Goal: Communication & Community: Answer question/provide support

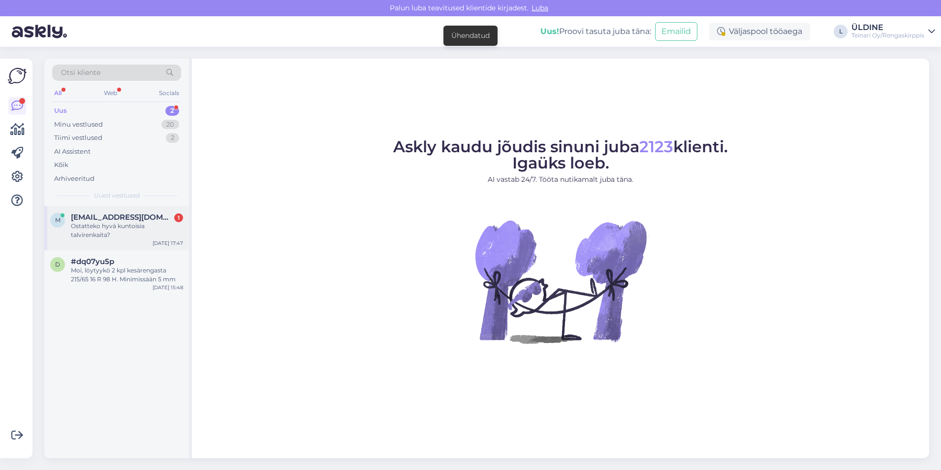
click at [150, 230] on div "Ostatteko hyvä kuntoisia talvirenkaita?" at bounding box center [127, 230] width 112 height 18
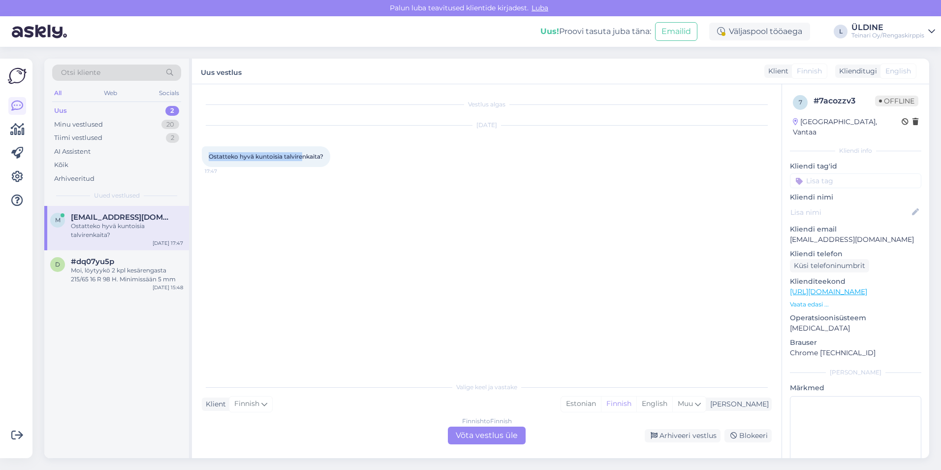
drag, startPoint x: 209, startPoint y: 156, endPoint x: 305, endPoint y: 156, distance: 95.5
click at [305, 156] on span "Ostatteko hyvä kuntoisia talvirenkaita?" at bounding box center [266, 156] width 115 height 7
drag, startPoint x: 305, startPoint y: 156, endPoint x: 313, endPoint y: 154, distance: 8.1
click at [312, 154] on span "Ostatteko hyvä kuntoisia talvirenkaita?" at bounding box center [266, 156] width 115 height 7
click at [313, 153] on span "Ostatteko hyvä kuntoisia talvirenkaita?" at bounding box center [266, 156] width 115 height 7
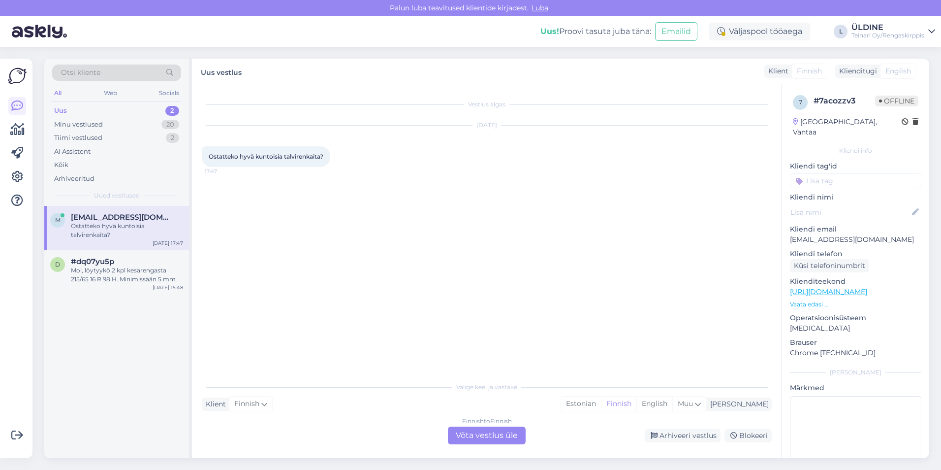
click at [324, 151] on div "Ostatteko hyvä kuntoisia talvirenkaita? 17:47" at bounding box center [266, 156] width 128 height 21
drag, startPoint x: 324, startPoint y: 155, endPoint x: 210, endPoint y: 157, distance: 114.7
click at [210, 157] on div "Ostatteko hyvä kuntoisia talvirenkaita? 17:47" at bounding box center [266, 156] width 128 height 21
drag, startPoint x: 210, startPoint y: 157, endPoint x: 215, endPoint y: 157, distance: 5.4
copy span "Ostatteko hyvä kuntoisia talvirenkaita?"
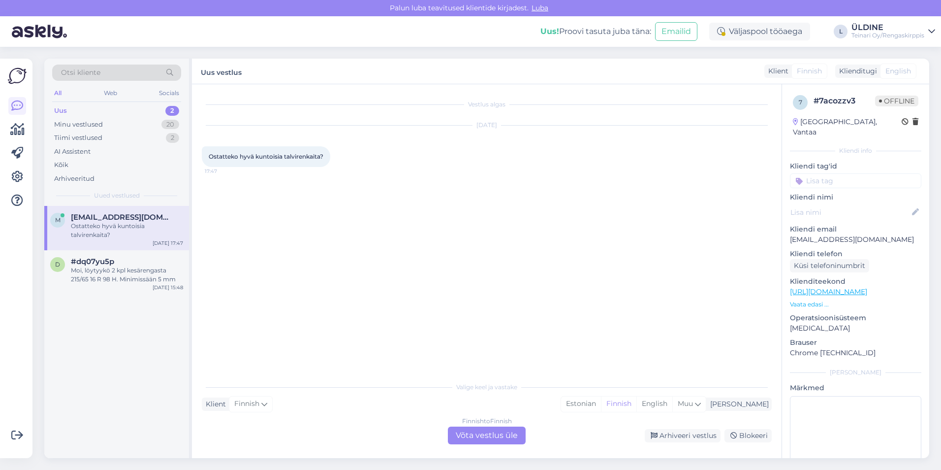
click at [471, 436] on div "Finnish to Finnish Võta vestlus üle" at bounding box center [487, 435] width 78 height 18
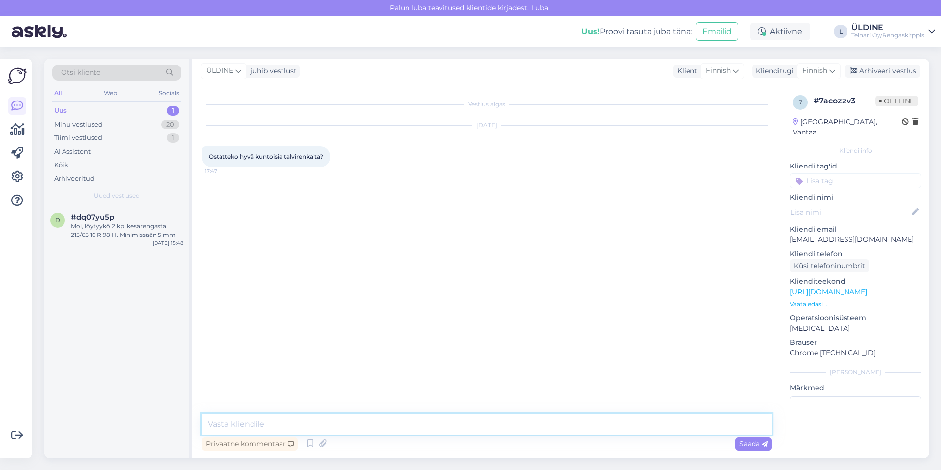
paste textarea "Renkaat tarkistetaan ja arvioidaan paikan päällä liikkeessämme. Tervetuloa käym…"
type textarea "Renkaat tarkistetaan ja arvioidaan paikan päällä liikkeessämme. Tervetuloa käym…"
click at [745, 449] on div "Saada" at bounding box center [753, 443] width 36 height 13
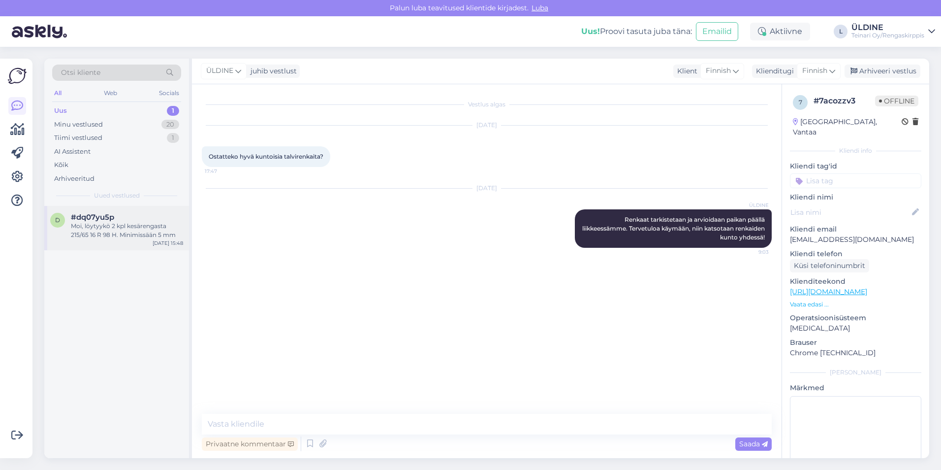
click at [138, 230] on div "Moi, löytyykö 2 kpl kesärengasta 215/65 16 R 98 H. Minimissään 5 mm" at bounding box center [127, 230] width 112 height 18
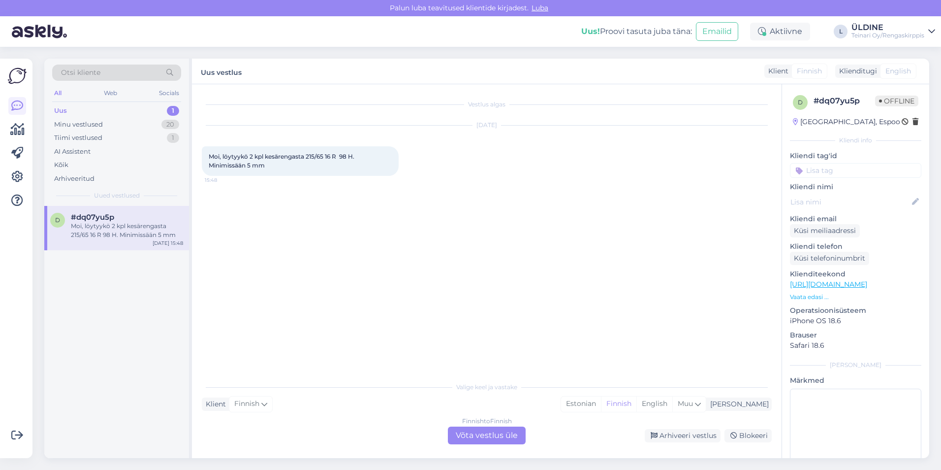
drag, startPoint x: 325, startPoint y: 305, endPoint x: 512, endPoint y: 439, distance: 230.3
click at [512, 439] on div "Finnish to Finnish Võta vestlus üle" at bounding box center [487, 435] width 78 height 18
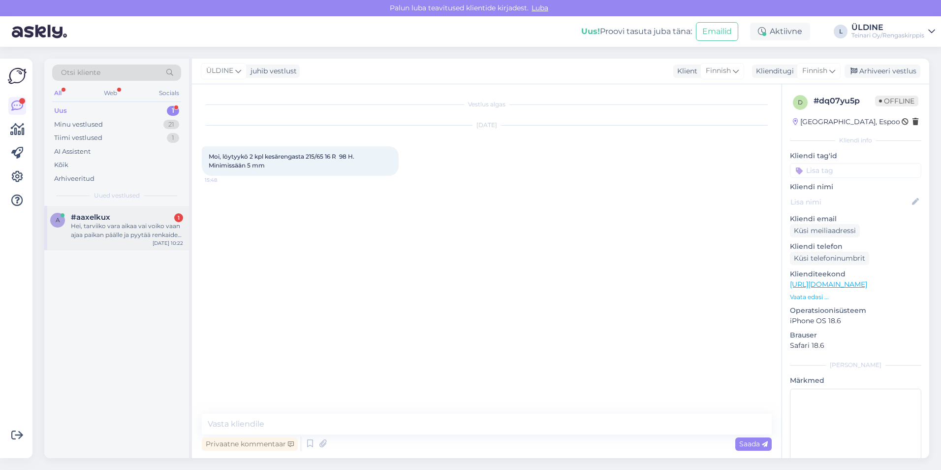
click at [133, 234] on div "Hei, tarviiko vara aikaa vai voiko vaan ajaa paikan päälle ja pyytää renkaiden …" at bounding box center [127, 230] width 112 height 18
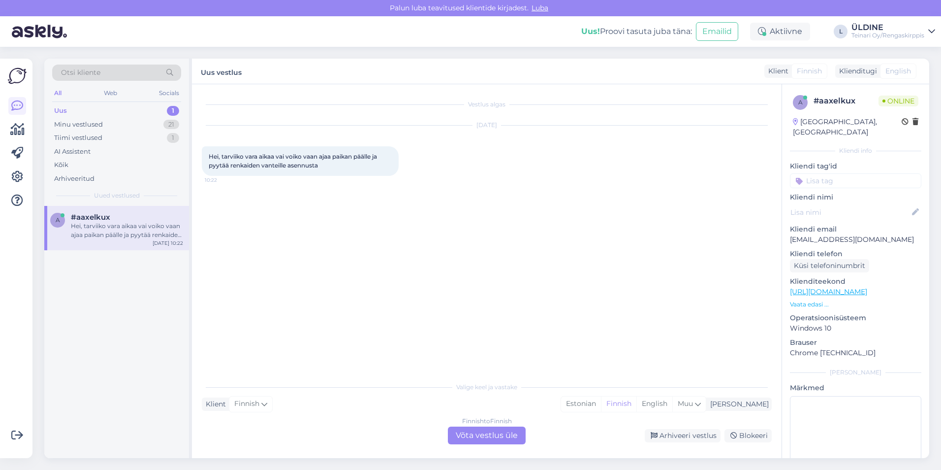
click at [483, 438] on div "Finnish to Finnish Võta vestlus üle" at bounding box center [487, 435] width 78 height 18
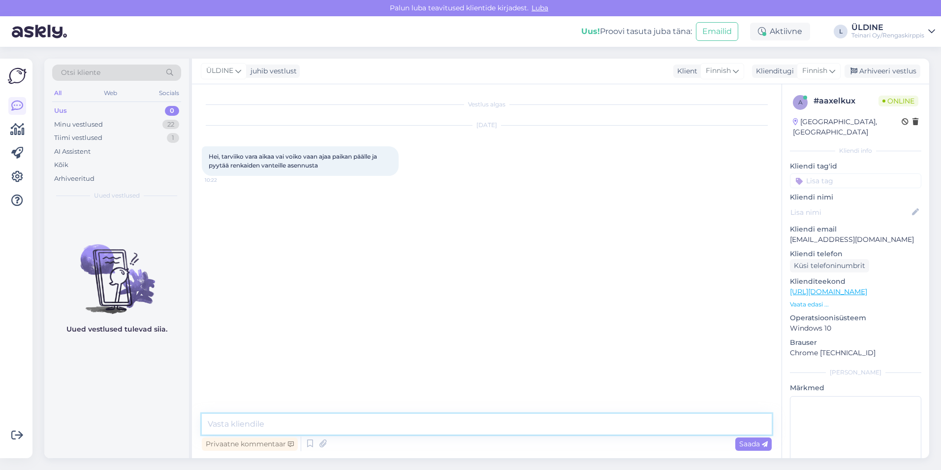
click at [382, 416] on textarea at bounding box center [487, 423] width 570 height 21
type textarea "Hei, ei tarvi ajanavarausta.Tervetulo!"
click at [738, 443] on div "Saada" at bounding box center [753, 443] width 36 height 13
click at [90, 126] on div "Minu vestlused" at bounding box center [78, 125] width 49 height 10
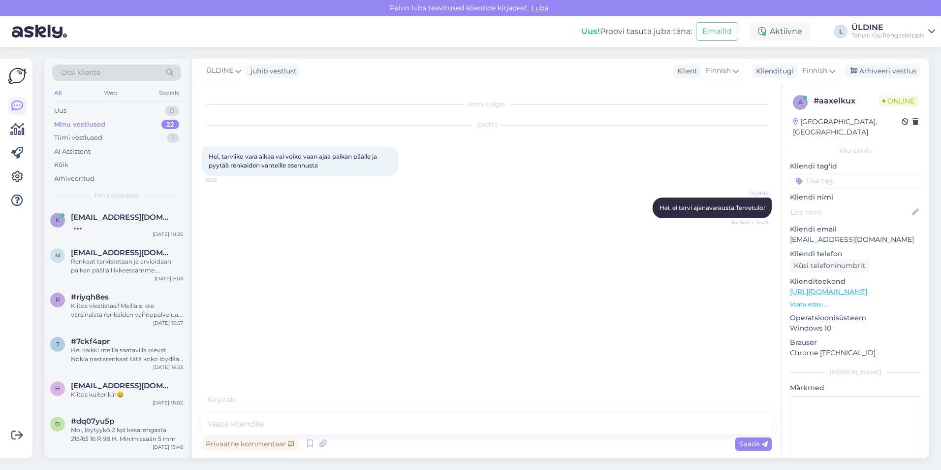
click at [96, 122] on div "Minu vestlused" at bounding box center [79, 125] width 51 height 10
click at [98, 137] on div "Tiimi vestlused" at bounding box center [78, 138] width 48 height 10
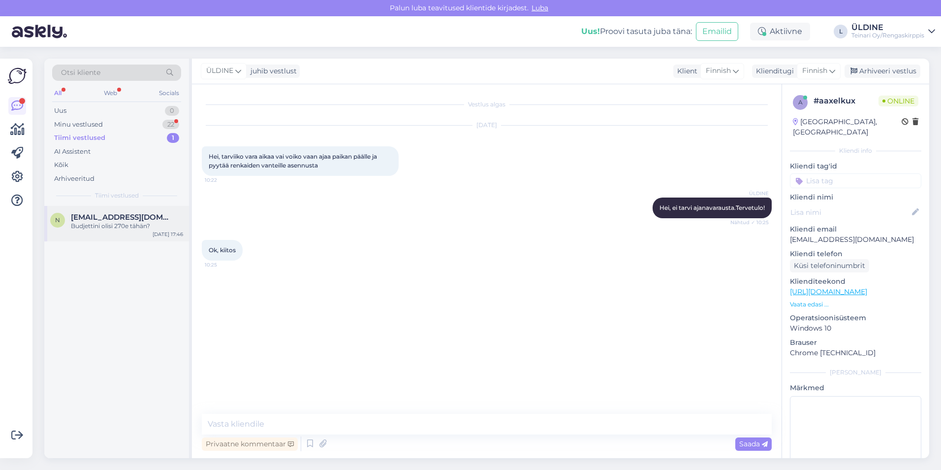
click at [117, 227] on div "Budjettini olisi 270e tähän?" at bounding box center [127, 225] width 112 height 9
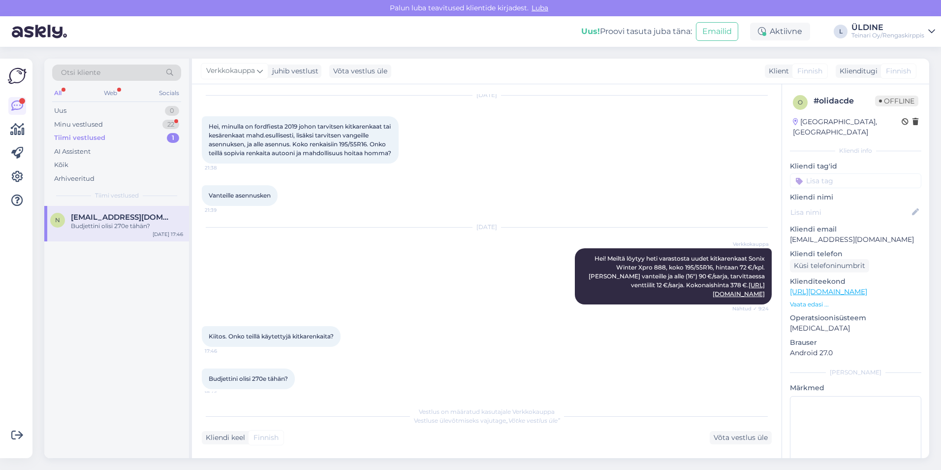
scroll to position [55, 0]
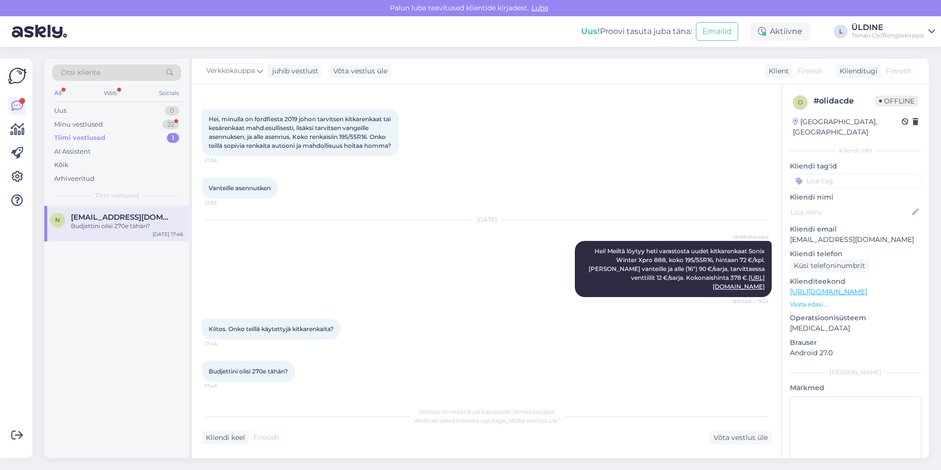
click at [343, 433] on div "Kliendi keel Finnish Võta vestlus üle" at bounding box center [487, 437] width 570 height 13
click at [287, 425] on div "Vestlus on määratud kasutajale Verkkokauppa Vestluse ülevõtmiseks vajutage „Võt…" at bounding box center [487, 422] width 570 height 43
click at [739, 436] on div "Võta vestlus üle" at bounding box center [741, 437] width 62 height 13
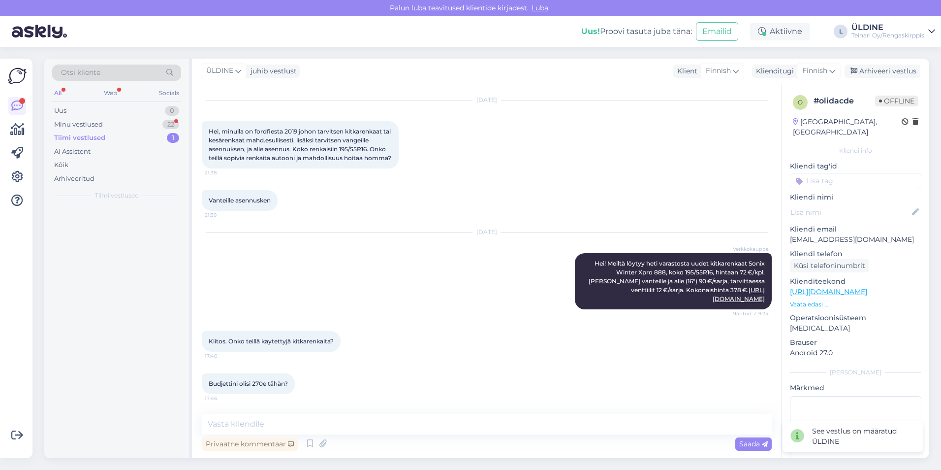
scroll to position [43, 0]
click at [327, 426] on textarea at bounding box center [487, 423] width 570 height 21
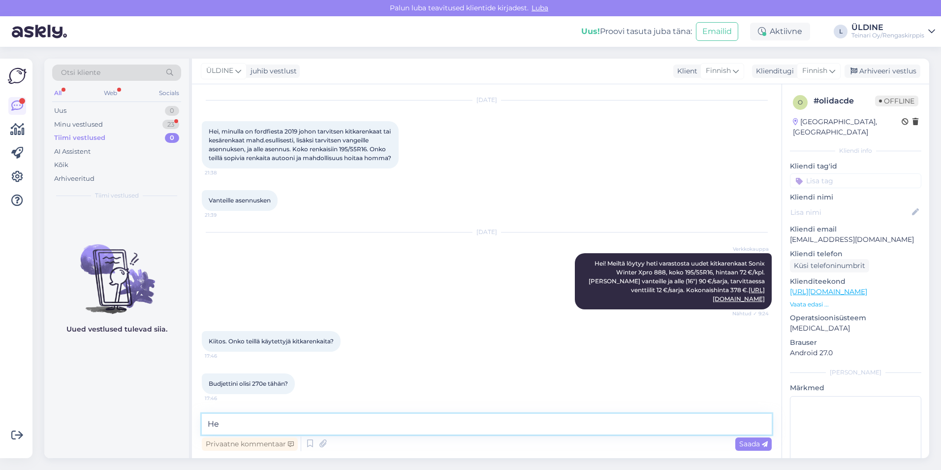
type textarea "H"
click at [75, 420] on div "Uued vestlused tulevad siia." at bounding box center [116, 332] width 145 height 252
drag, startPoint x: 208, startPoint y: 339, endPoint x: 337, endPoint y: 341, distance: 128.5
click at [337, 341] on div "Kiitos. Onko teillä käytettyjä kitkarenkaita? 17:46" at bounding box center [271, 341] width 139 height 21
drag, startPoint x: 337, startPoint y: 341, endPoint x: 323, endPoint y: 341, distance: 13.8
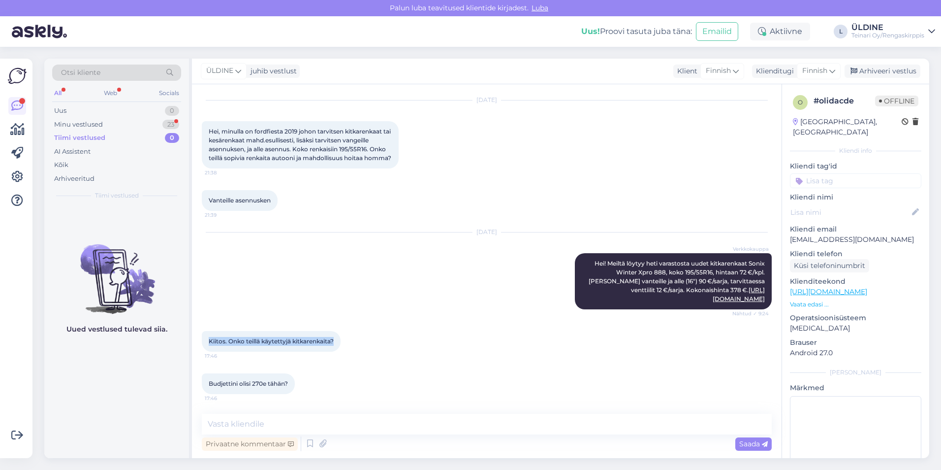
copy span "Kiitos. Onko teillä käytettyjä kitkarenkaita?"
paste textarea "Kyllä, meiltä löytyy yksi sarja käytettyjä kitkarenkaita"
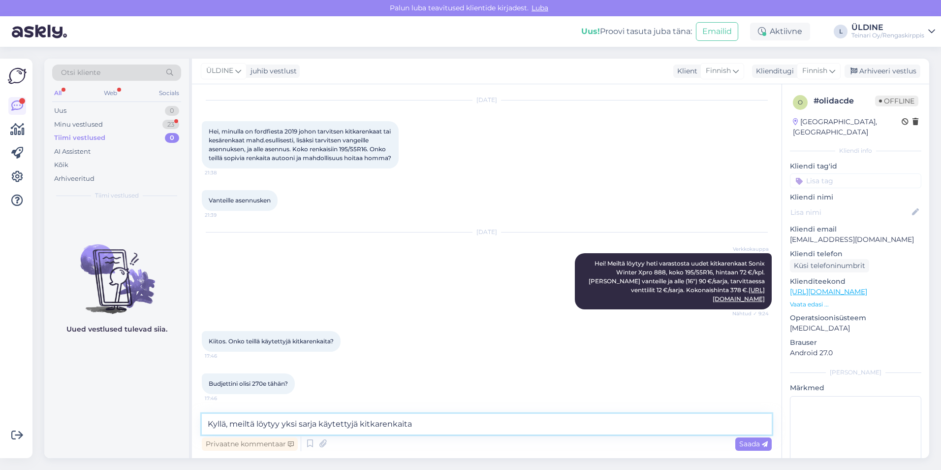
paste textarea "[URL][DOMAIN_NAME]"
type textarea "Kyllä, meiltä löytyy yksi sarja käytettyjä kitkarenkaita [URL][DOMAIN_NAME]"
click at [752, 444] on span "Saada" at bounding box center [753, 443] width 29 height 9
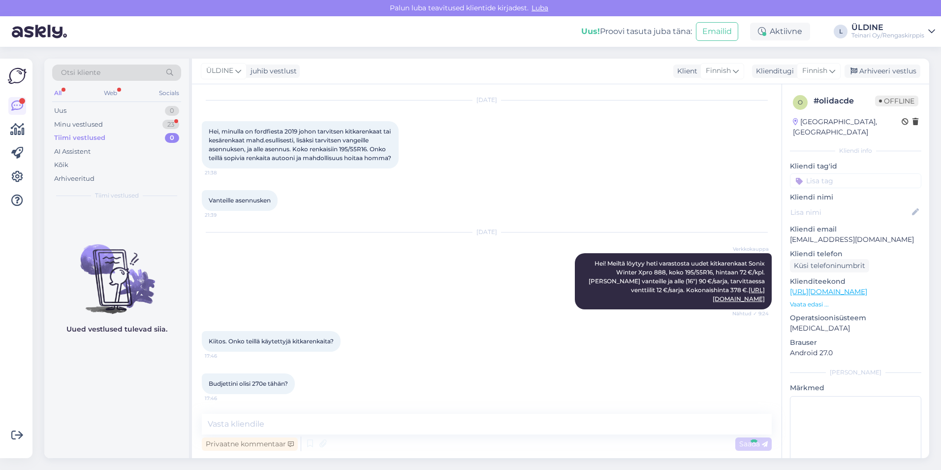
scroll to position [124, 0]
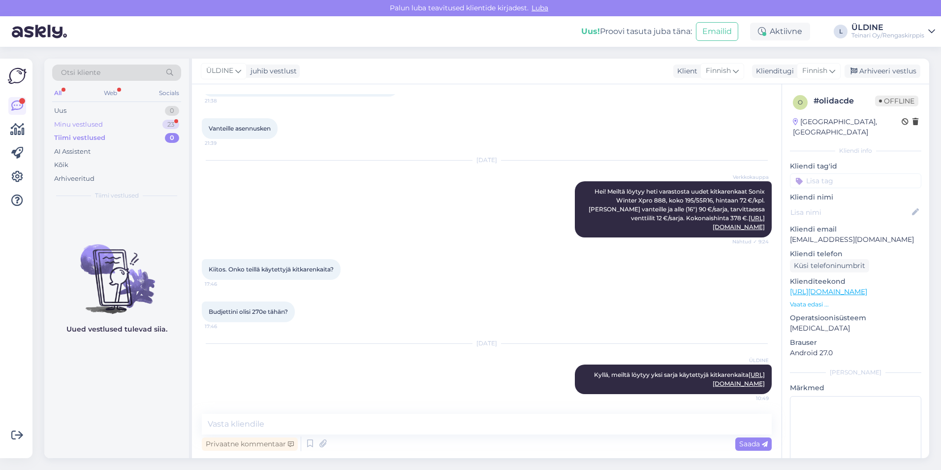
click at [91, 123] on div "Minu vestlused" at bounding box center [78, 125] width 49 height 10
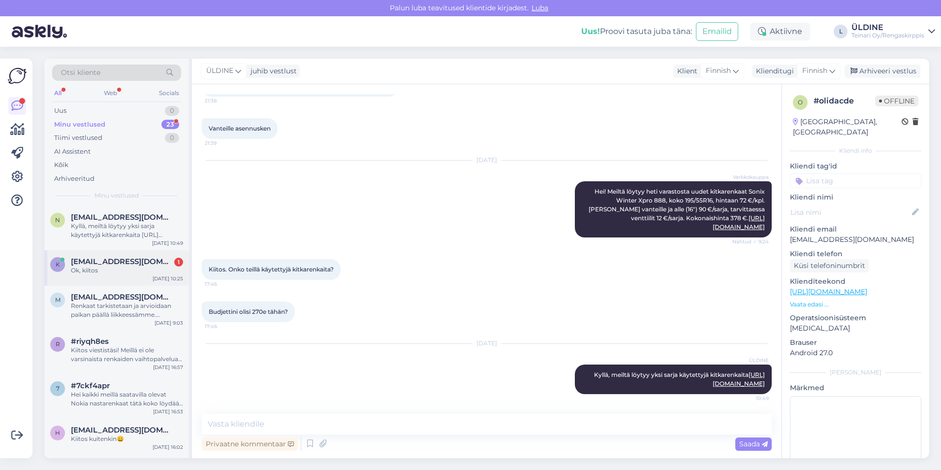
click at [121, 259] on span "[EMAIL_ADDRESS][DOMAIN_NAME]" at bounding box center [122, 261] width 102 height 9
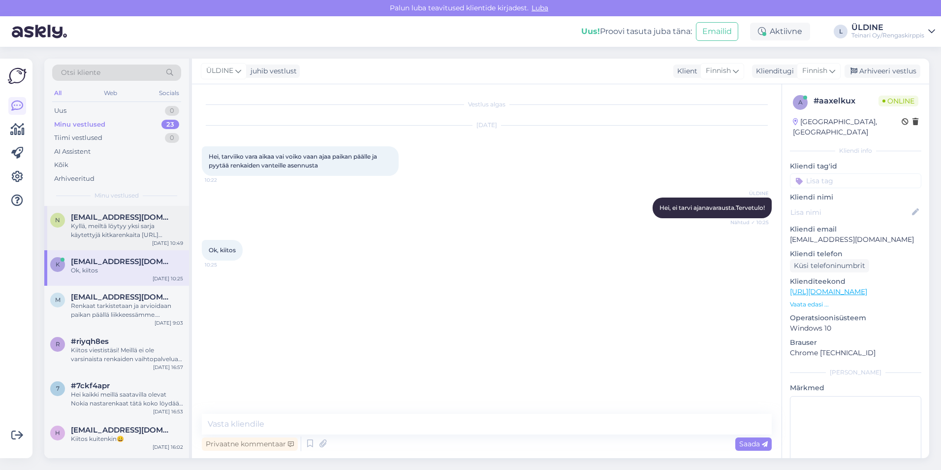
click at [139, 219] on span "[EMAIL_ADDRESS][DOMAIN_NAME]" at bounding box center [122, 217] width 102 height 9
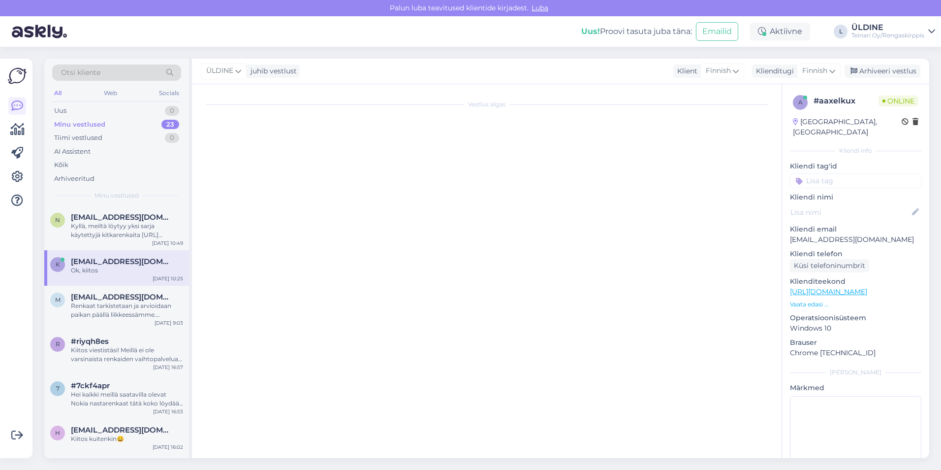
scroll to position [124, 0]
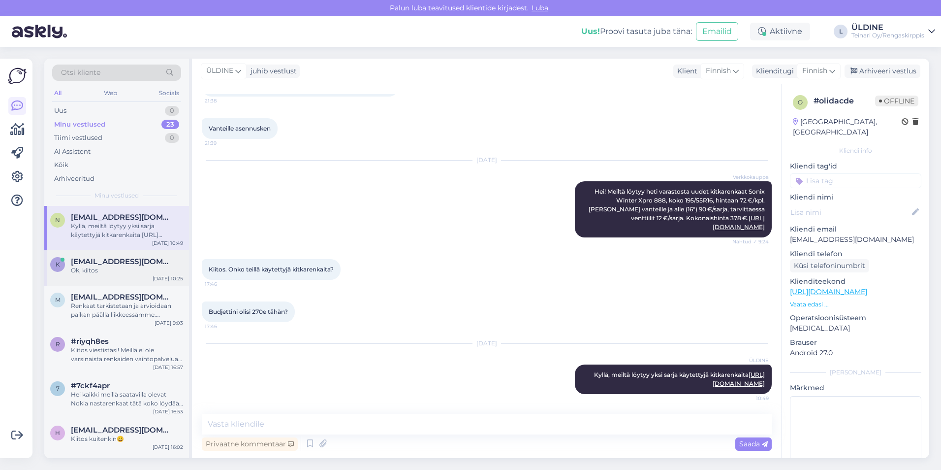
click at [142, 266] on div "Ok, kiitos" at bounding box center [127, 270] width 112 height 9
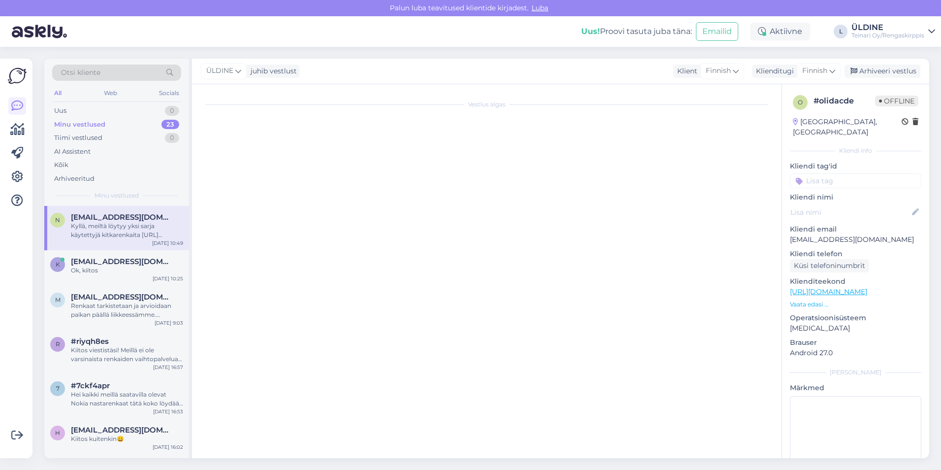
scroll to position [0, 0]
